Goal: Information Seeking & Learning: Learn about a topic

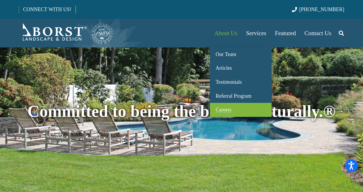
click at [223, 112] on span "Careers" at bounding box center [223, 110] width 16 height 6
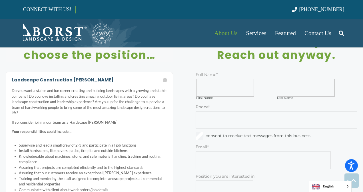
scroll to position [1794, 0]
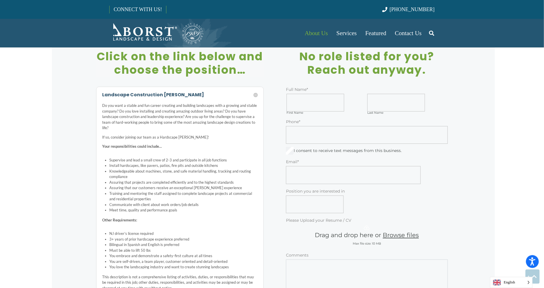
scroll to position [1858, 0]
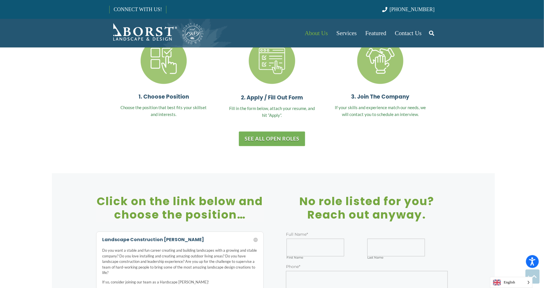
scroll to position [1680, 0]
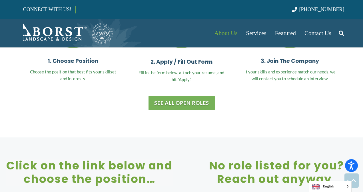
scroll to position [1720, 0]
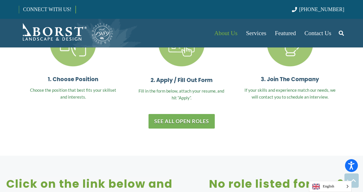
scroll to position [1709, 0]
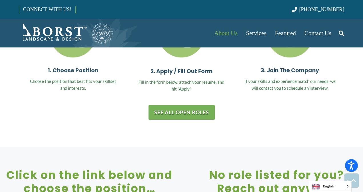
scroll to position [1715, 0]
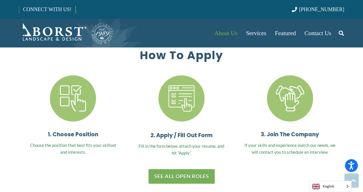
scroll to position [1641, 0]
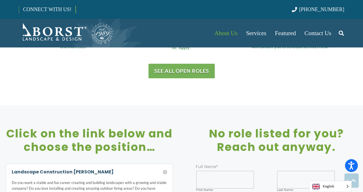
scroll to position [1741, 0]
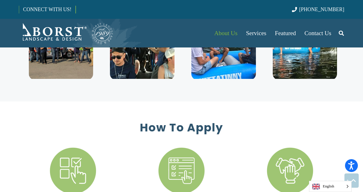
scroll to position [1542, 0]
